Goal: Information Seeking & Learning: Find specific fact

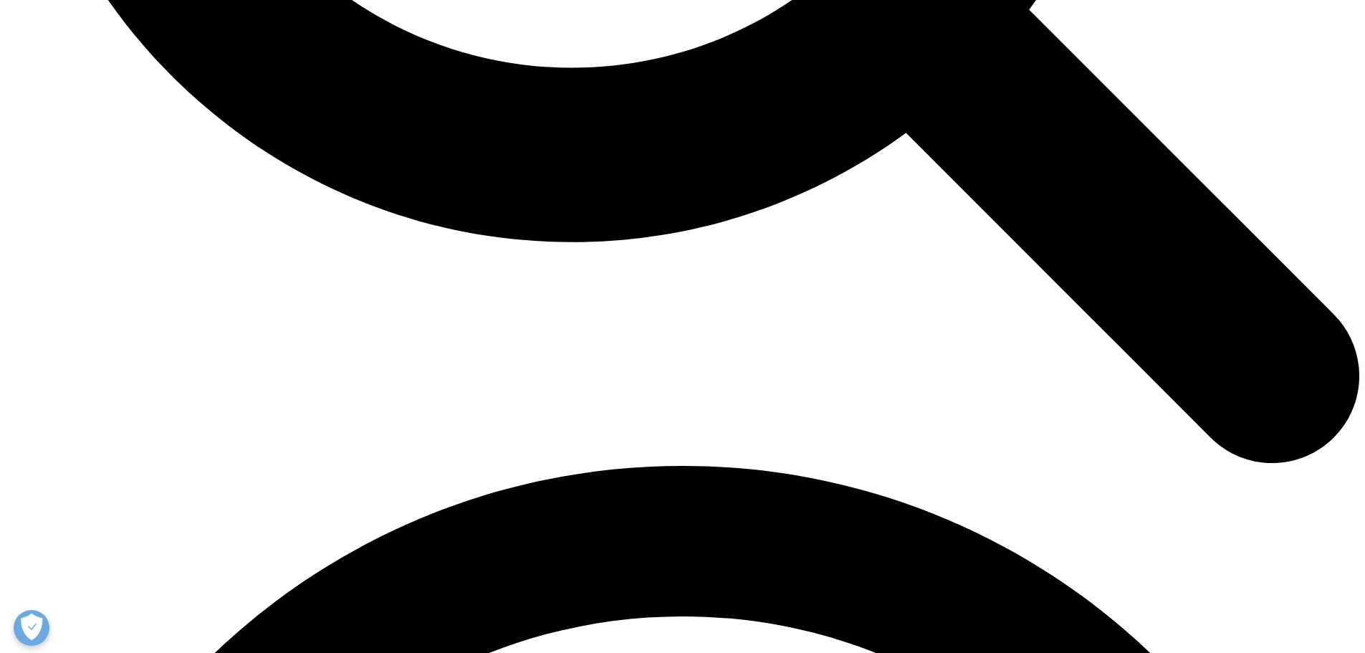
scroll to position [2078, 0]
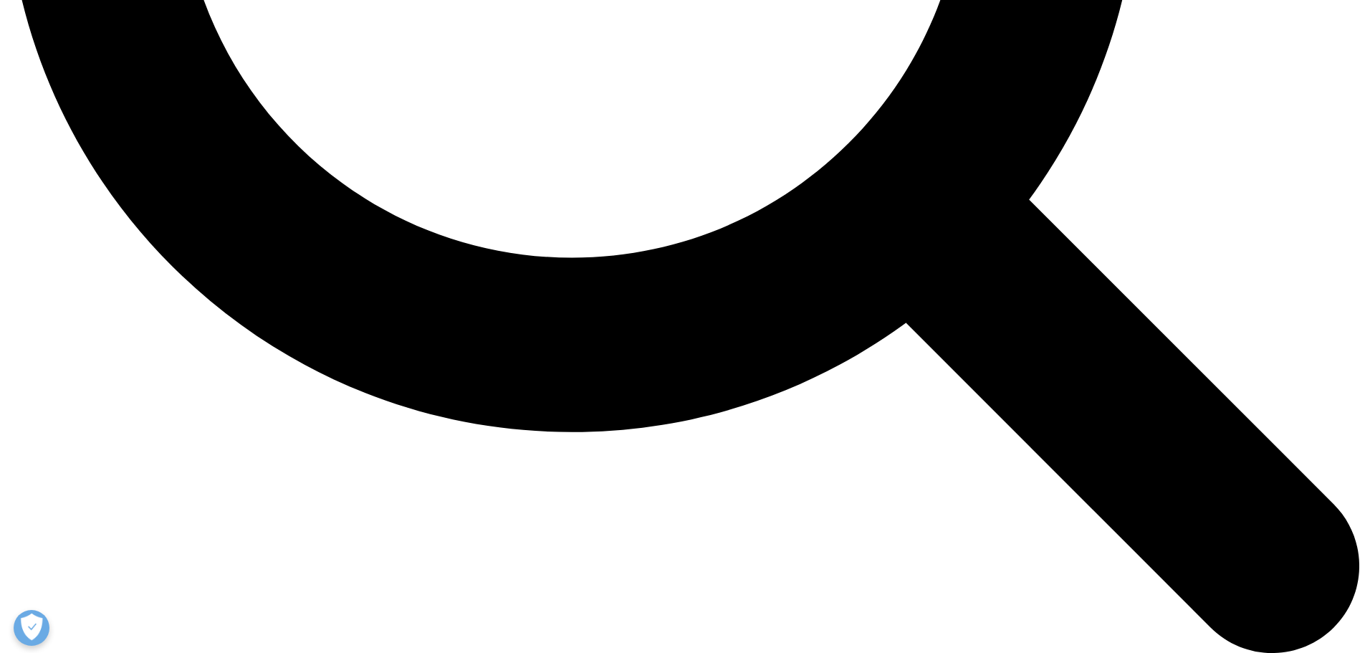
drag, startPoint x: 528, startPoint y: 470, endPoint x: 542, endPoint y: 547, distance: 78.0
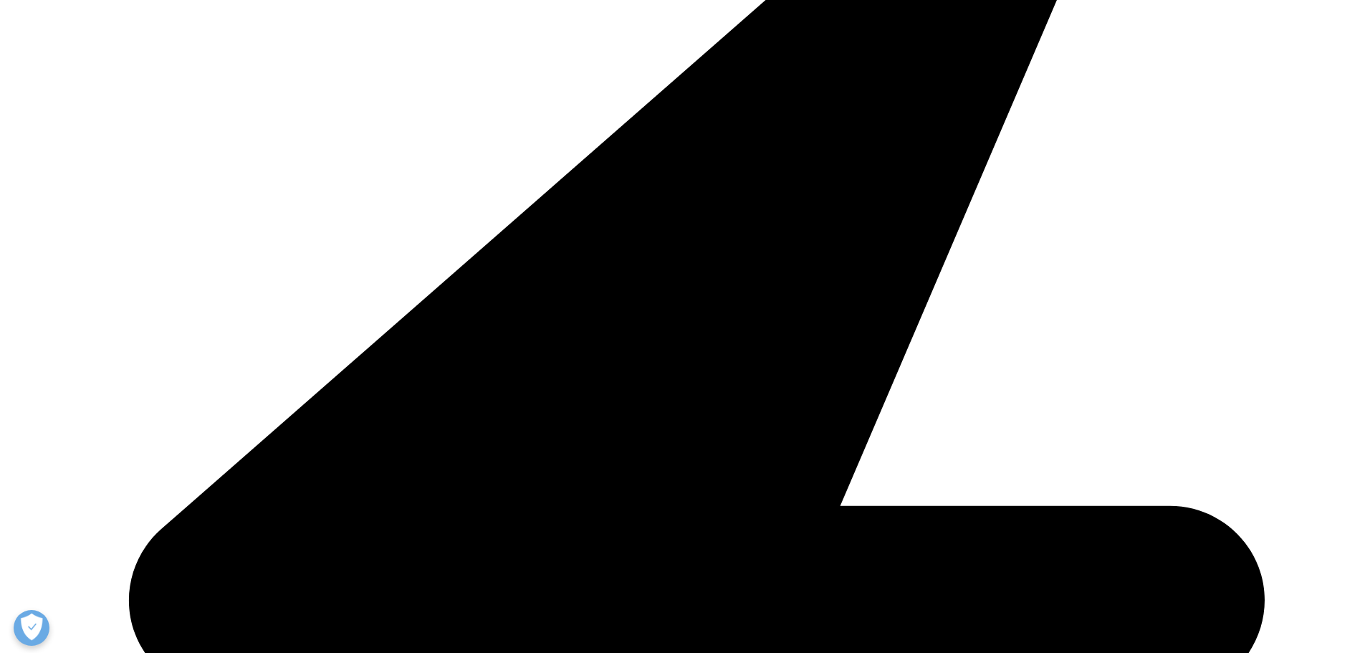
drag, startPoint x: 711, startPoint y: 469, endPoint x: 692, endPoint y: 493, distance: 30.1
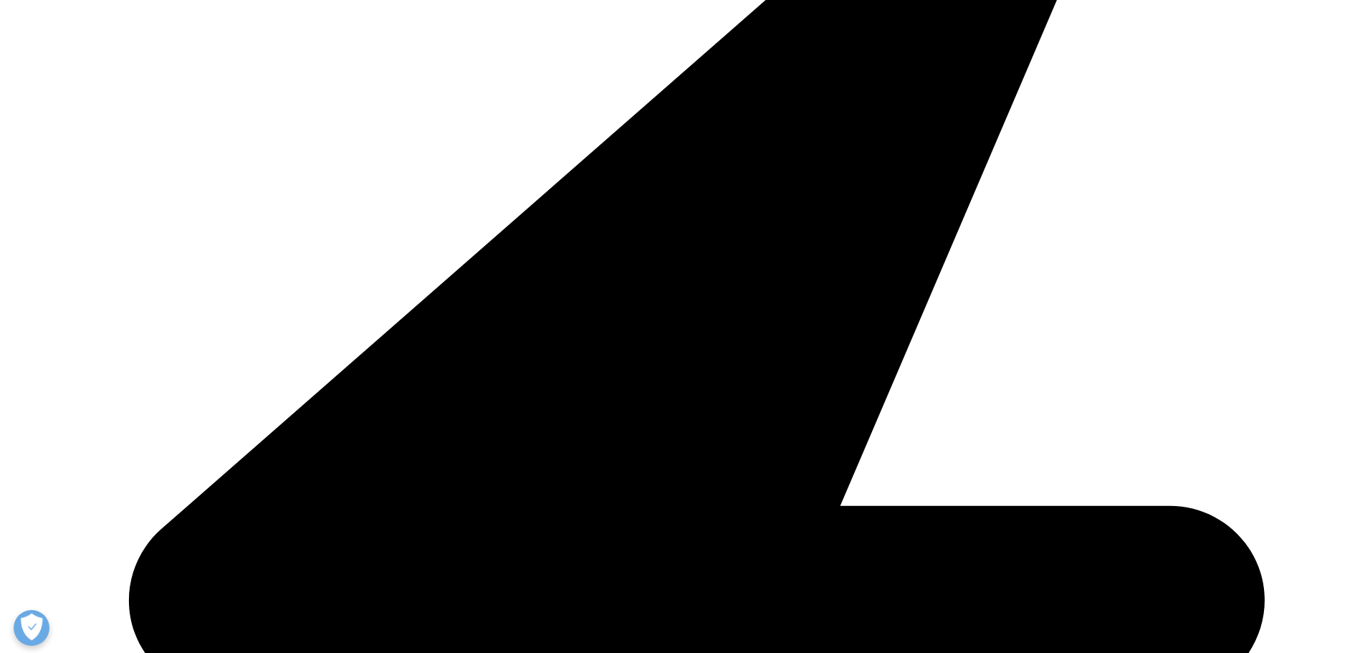
drag, startPoint x: 648, startPoint y: 535, endPoint x: 832, endPoint y: 536, distance: 184.2
copy p "[MEDICAL_DATA] and [MEDICAL_DATA]"
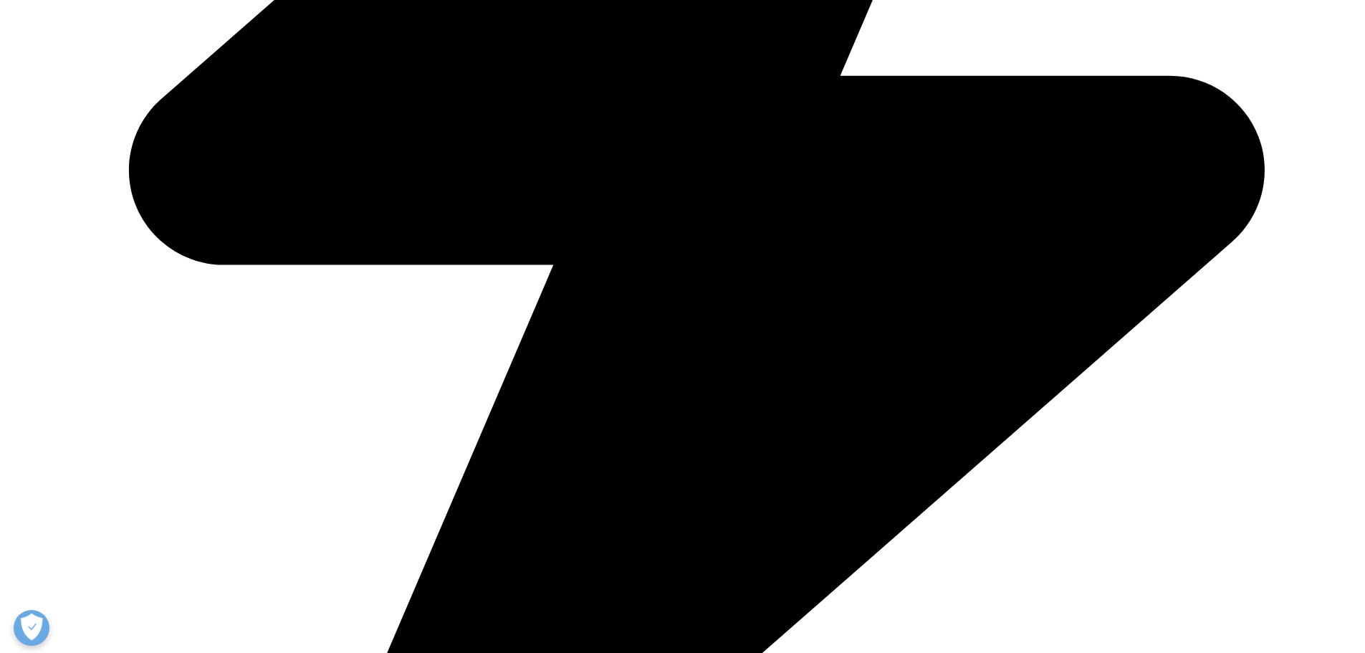
scroll to position [1717, 0]
